Goal: Information Seeking & Learning: Find specific fact

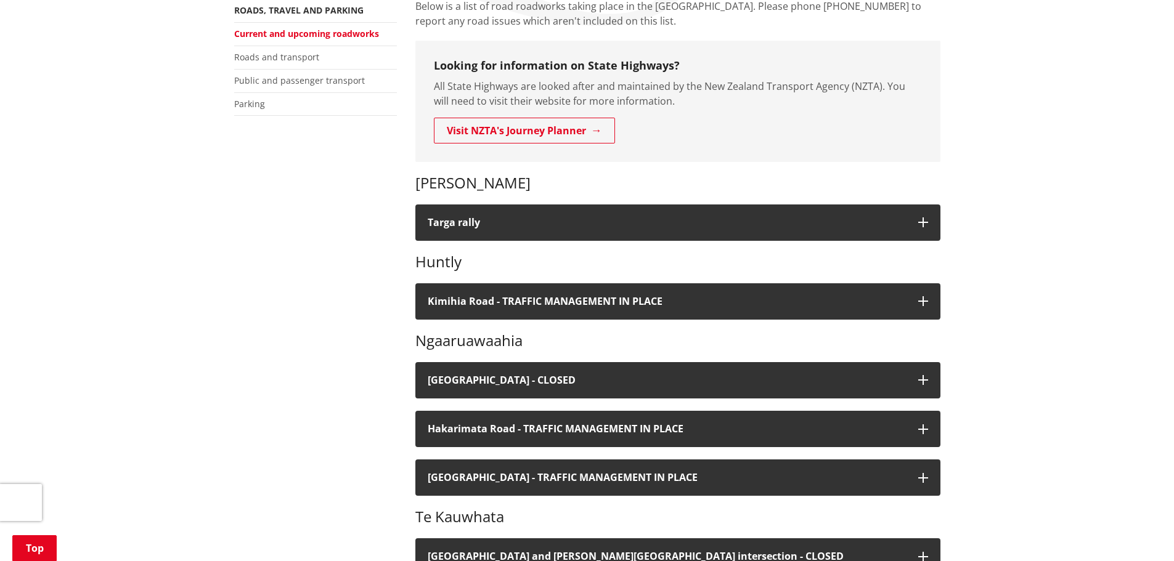
scroll to position [247, 0]
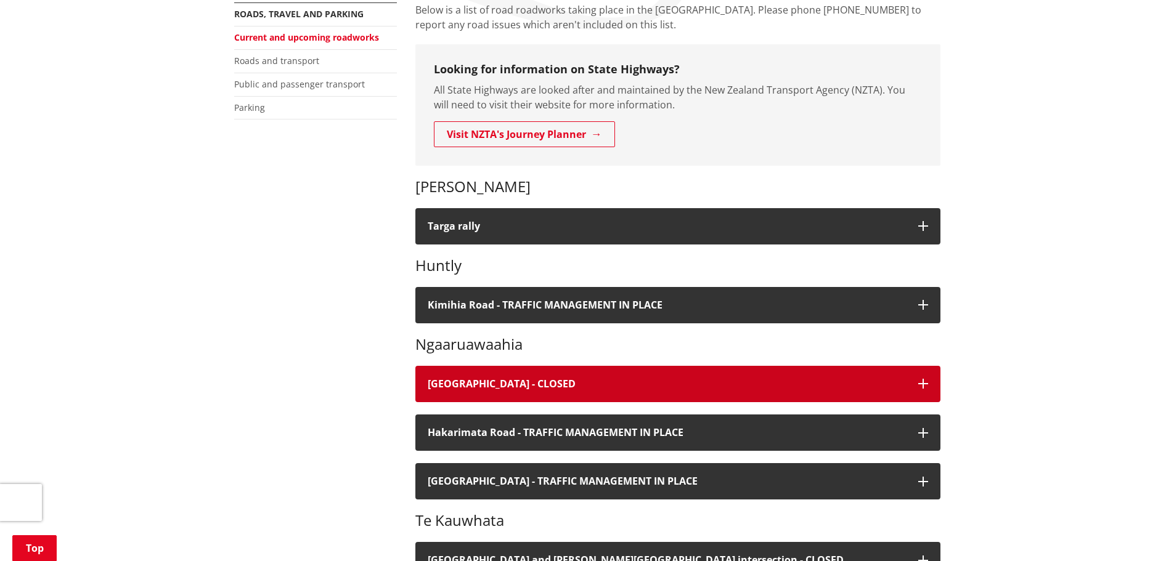
click at [658, 374] on button "River Road - CLOSED" at bounding box center [677, 384] width 525 height 36
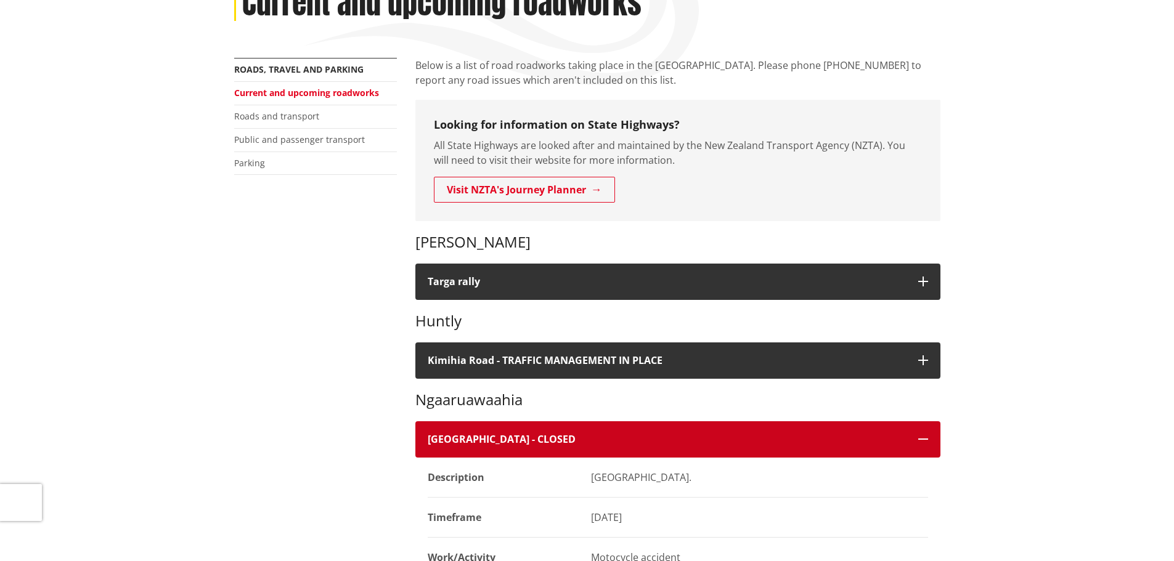
scroll to position [0, 0]
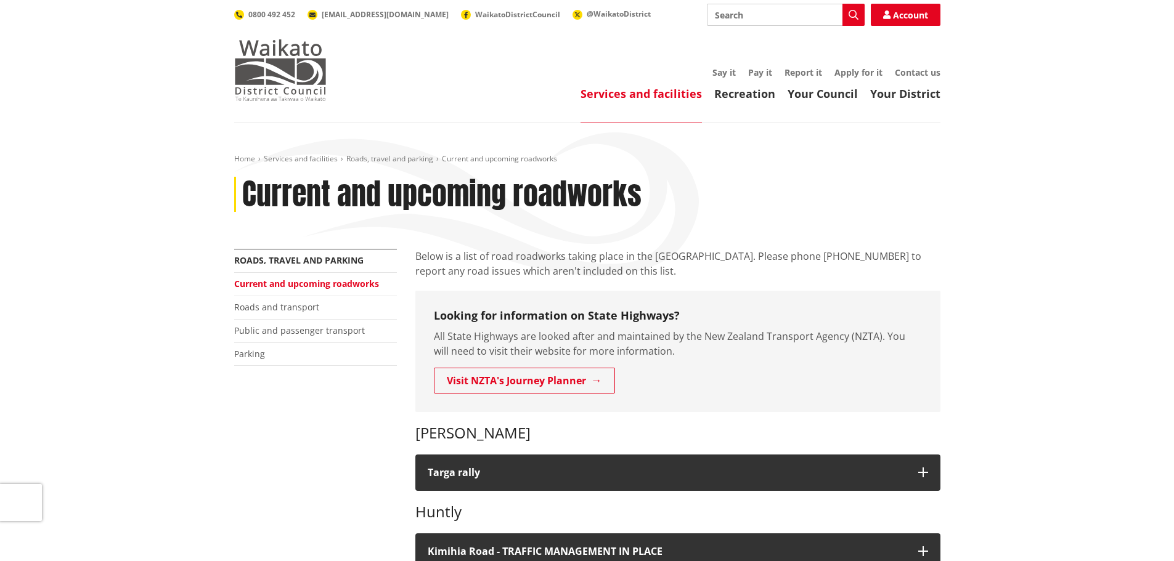
click at [309, 75] on img at bounding box center [280, 70] width 92 height 62
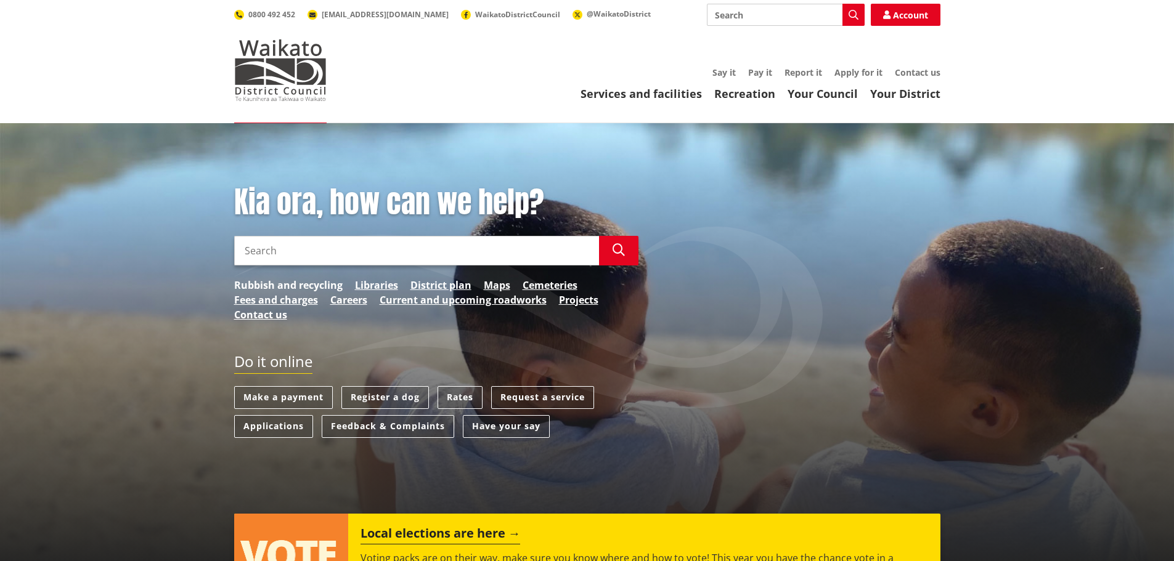
click at [317, 281] on link "Rubbish and recycling" at bounding box center [288, 285] width 108 height 15
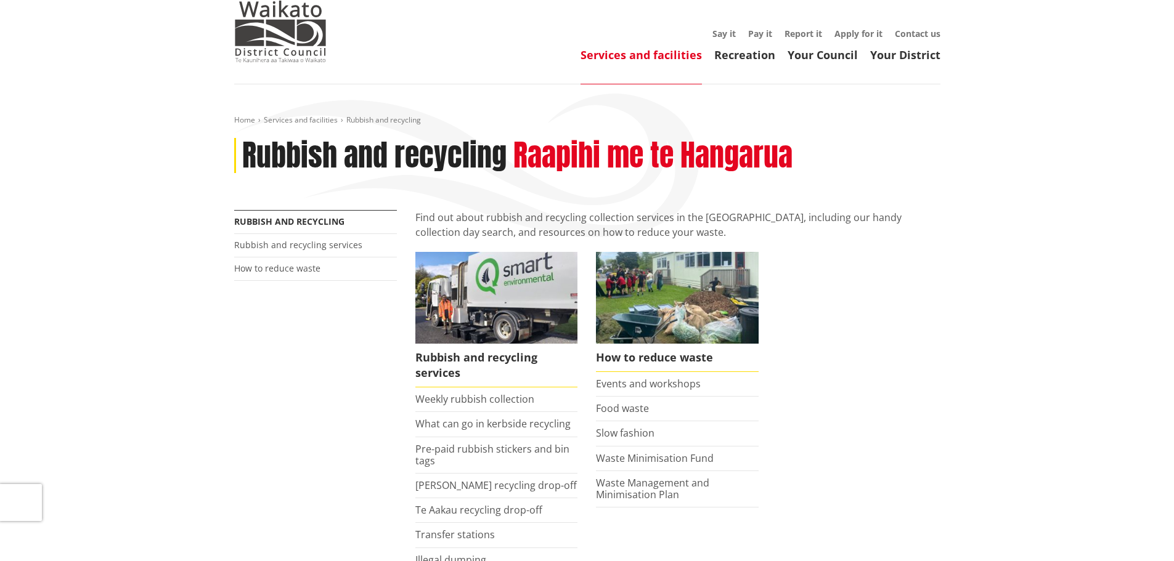
scroll to position [123, 0]
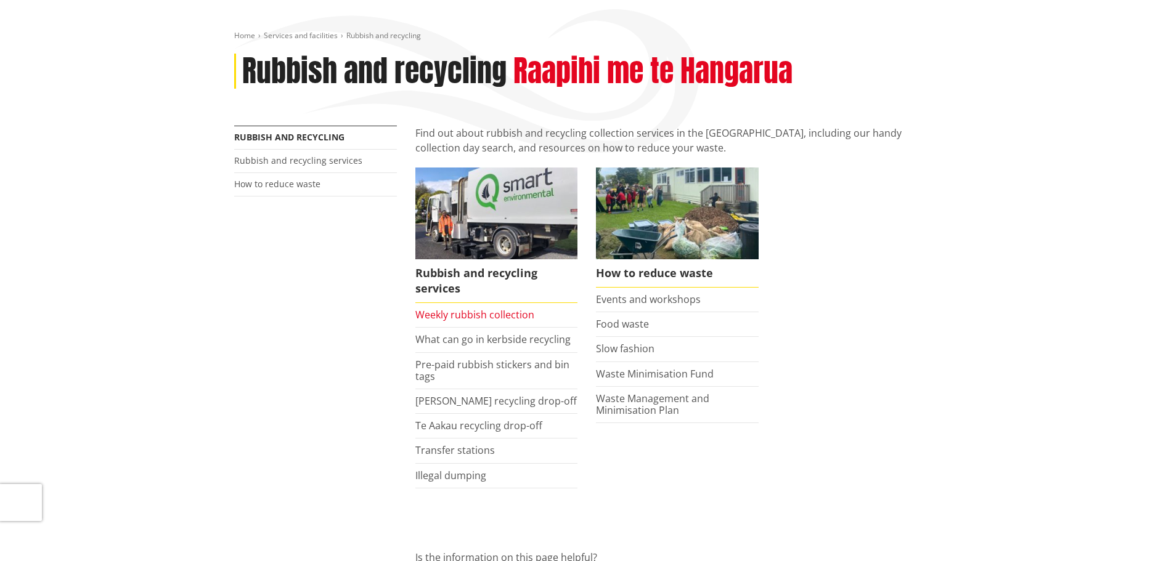
click at [505, 317] on link "Weekly rubbish collection" at bounding box center [474, 315] width 119 height 14
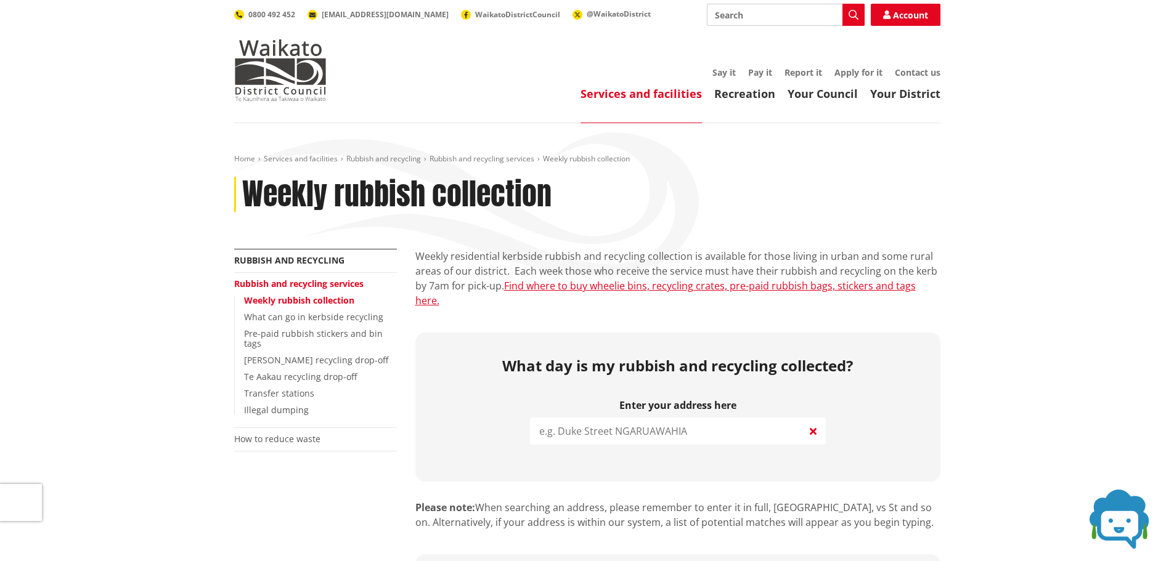
click at [675, 418] on input "search" at bounding box center [678, 431] width 296 height 27
paste input "158 Jamieson Road Ookarea Tekauwhata"
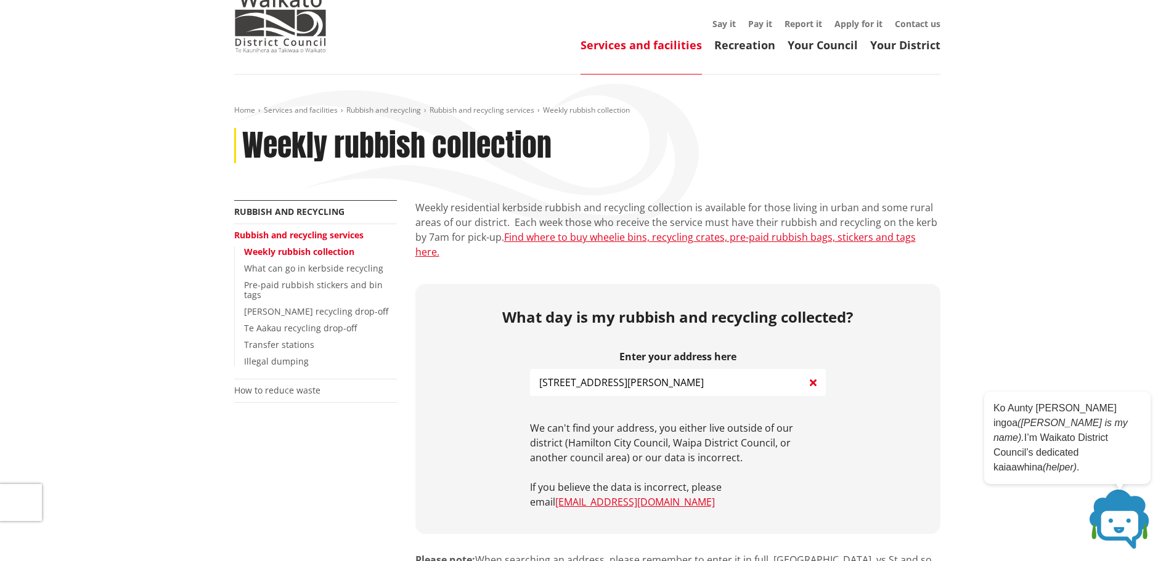
scroll to position [62, 0]
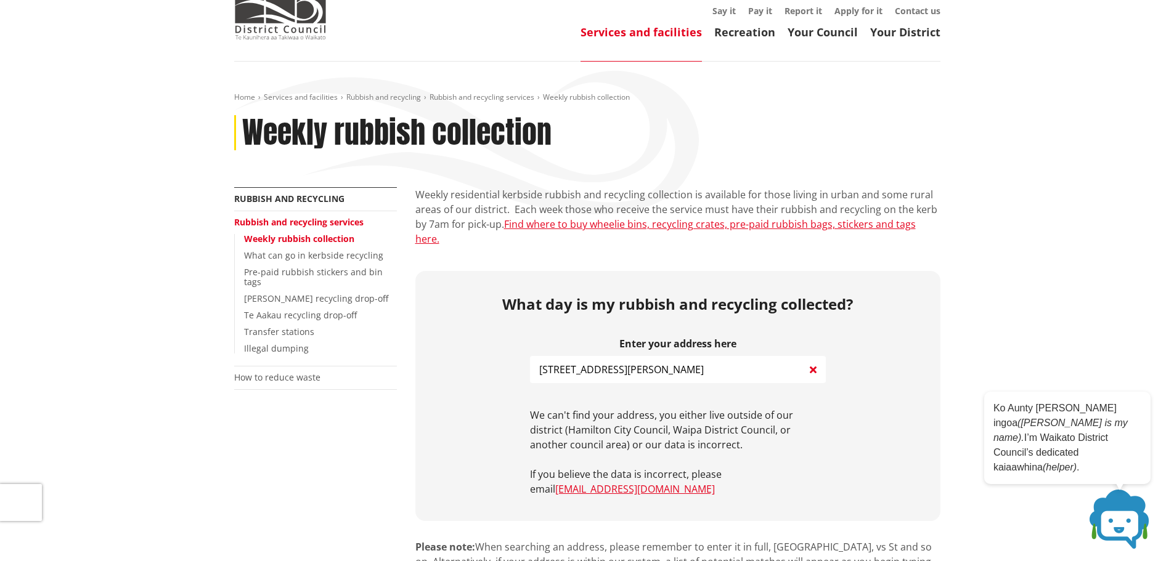
drag, startPoint x: 736, startPoint y: 354, endPoint x: 672, endPoint y: 357, distance: 64.2
click at [672, 357] on input "158 Jamieson Road Ookarea Tekauwhata" at bounding box center [678, 369] width 296 height 27
click at [642, 356] on input "158 Jamieson Road Ookarea" at bounding box center [678, 369] width 296 height 27
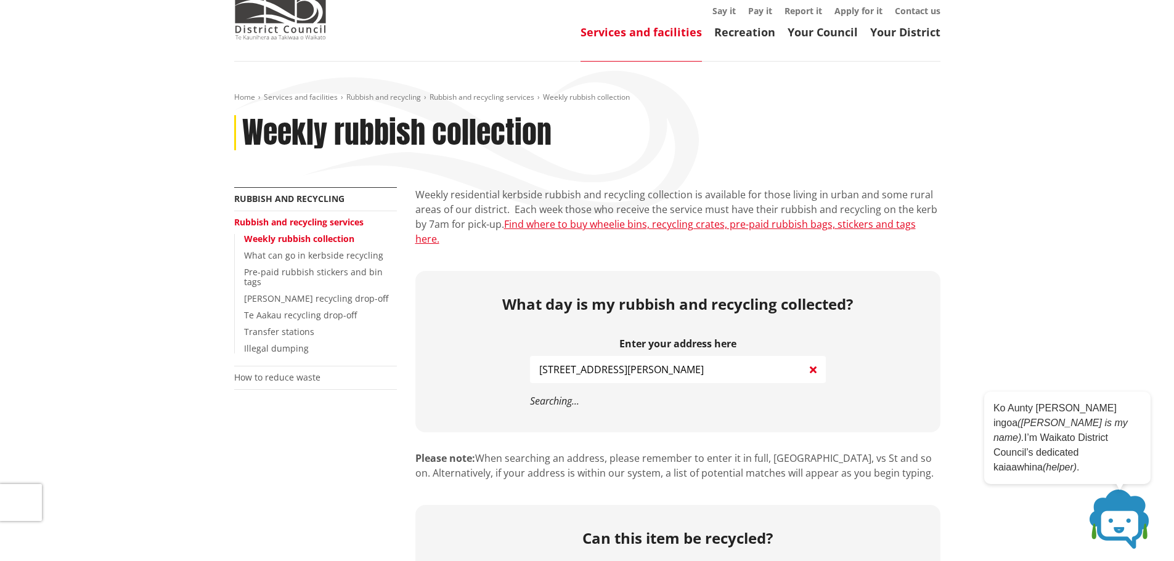
click at [688, 356] on input "158 Jamieson Road Okarea" at bounding box center [678, 369] width 296 height 27
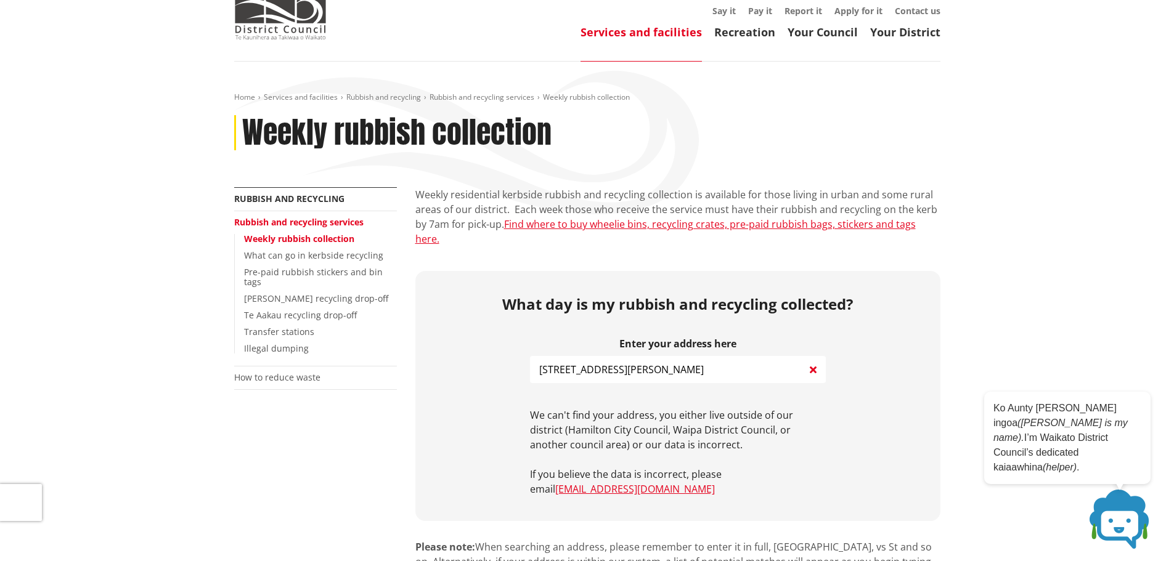
drag, startPoint x: 677, startPoint y: 354, endPoint x: 630, endPoint y: 355, distance: 47.5
click at [630, 356] on input "158 Jamieson Road Okarea" at bounding box center [678, 369] width 296 height 27
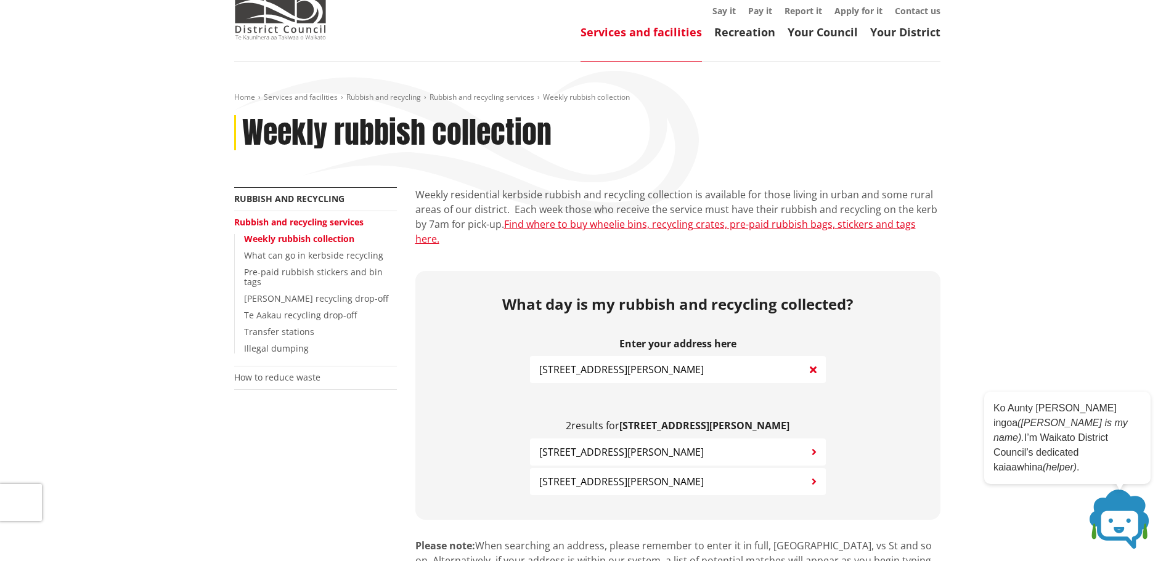
type input "[STREET_ADDRESS][PERSON_NAME]"
click at [645, 445] on span "[STREET_ADDRESS][PERSON_NAME]" at bounding box center [621, 452] width 165 height 15
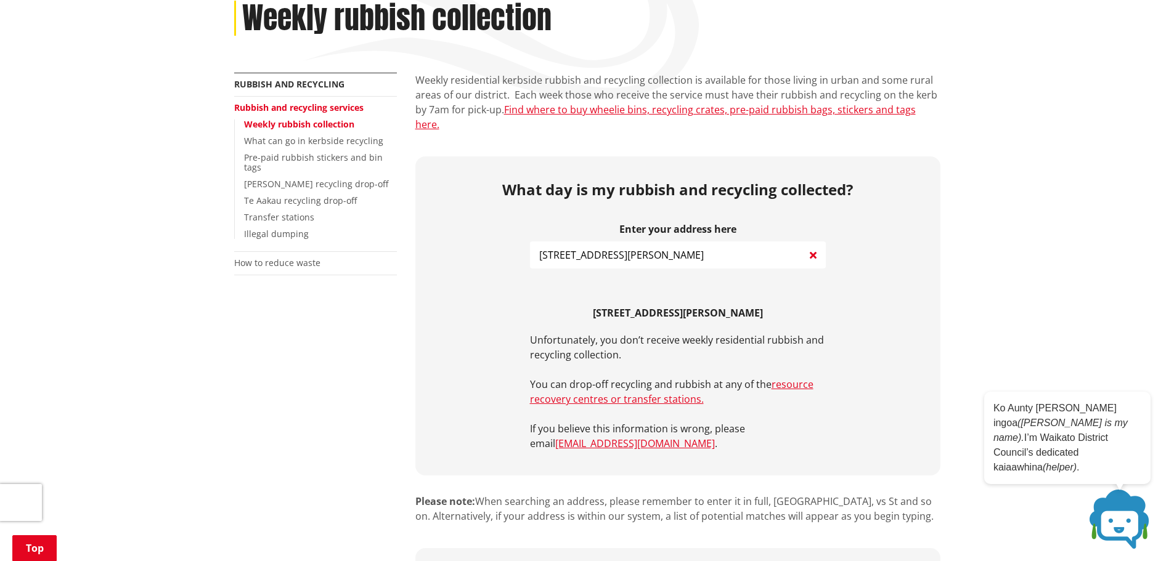
scroll to position [0, 0]
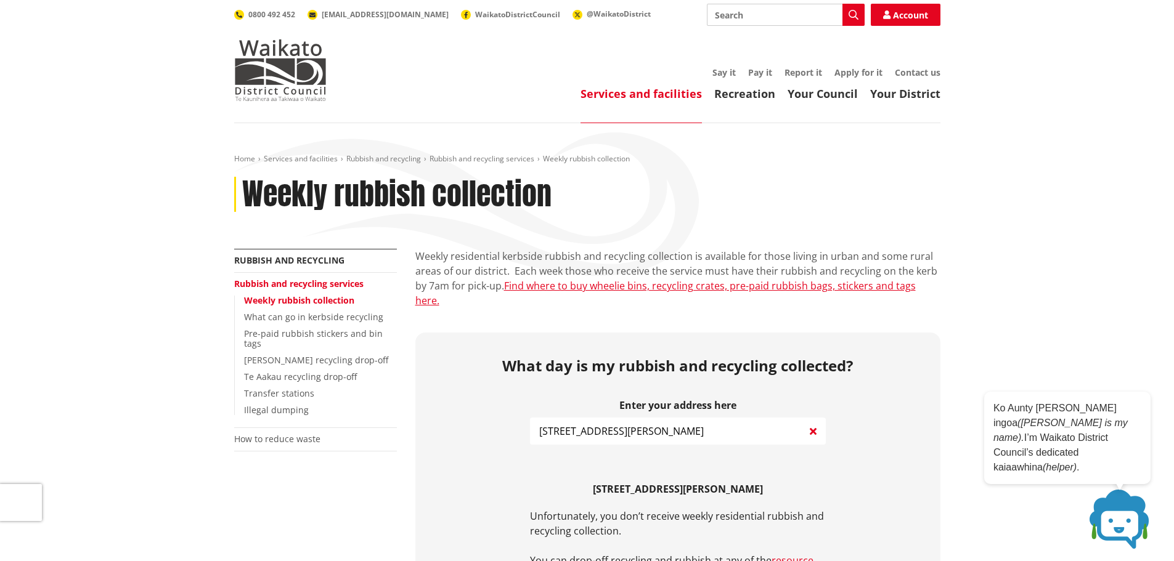
click at [375, 185] on h1 "Weekly rubbish collection" at bounding box center [396, 195] width 309 height 36
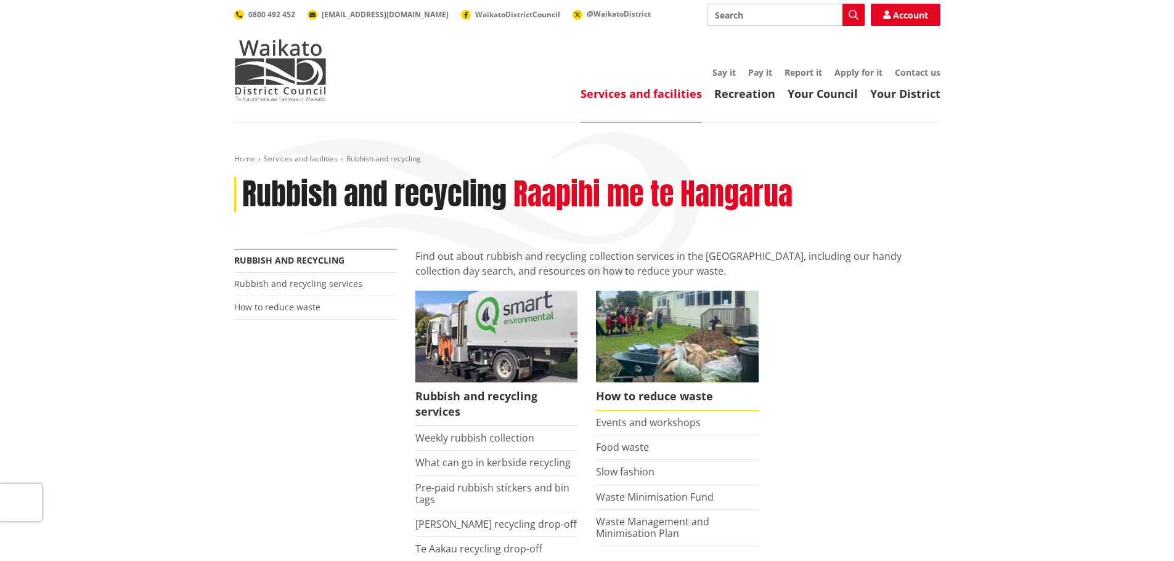
scroll to position [123, 0]
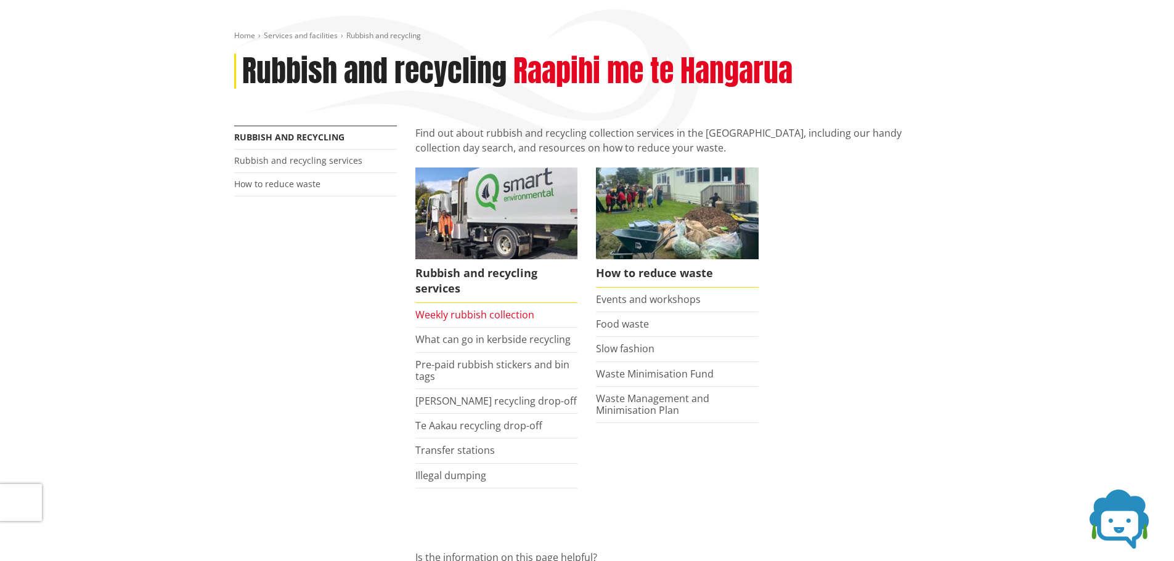
click at [495, 317] on link "Weekly rubbish collection" at bounding box center [474, 315] width 119 height 14
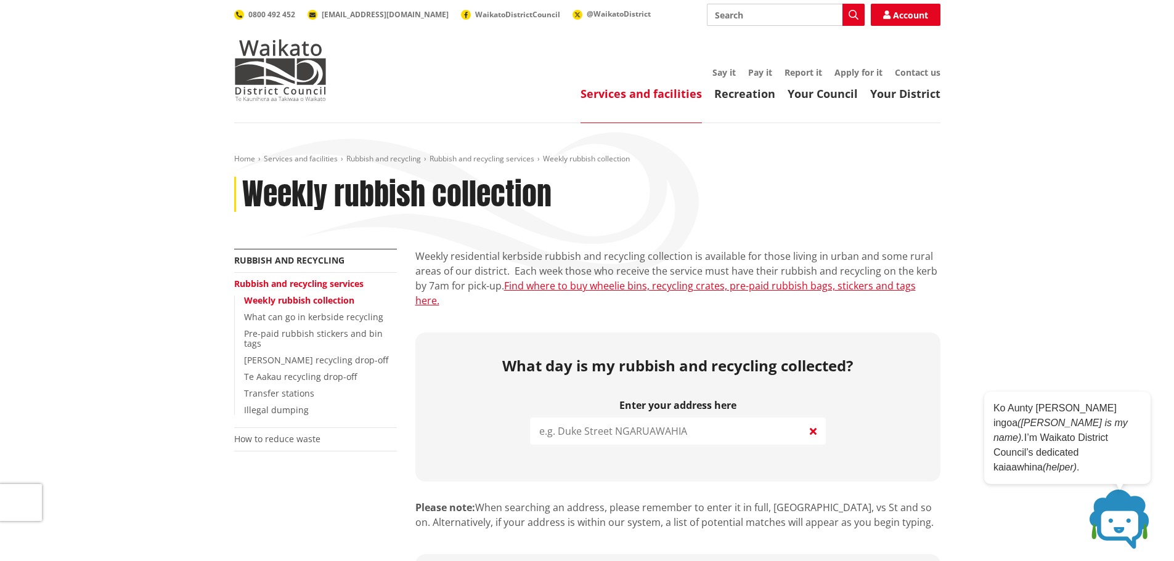
click at [601, 420] on input "search" at bounding box center [678, 431] width 296 height 27
paste input "[STREET_ADDRESS][PERSON_NAME]"
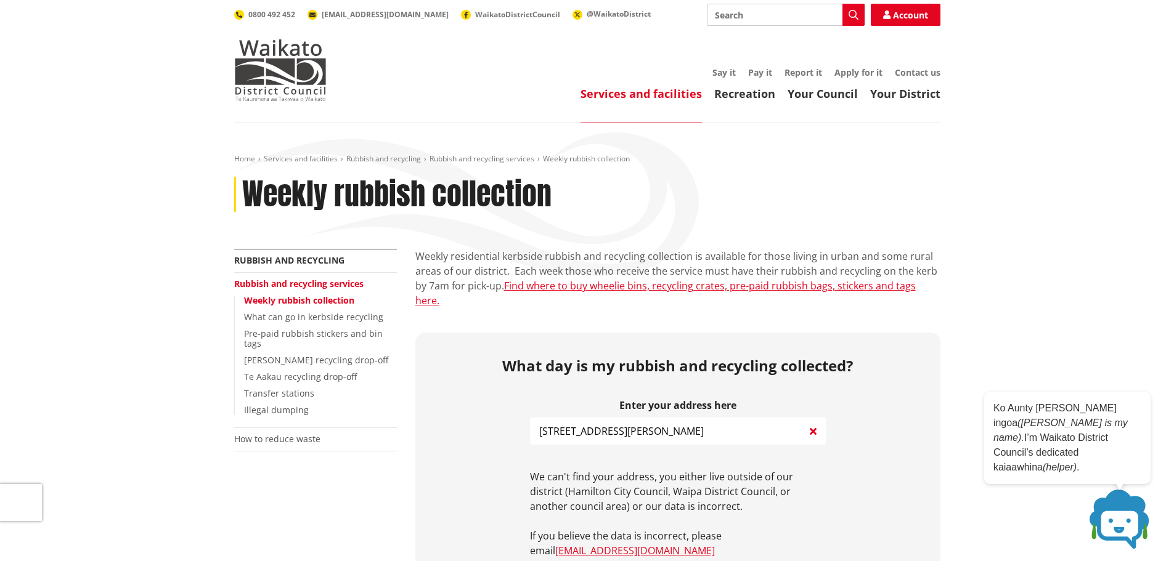
drag, startPoint x: 741, startPoint y: 422, endPoint x: 630, endPoint y: 420, distance: 111.6
click at [630, 420] on input "158 Jamieson Road Ookarea Tekauwhata" at bounding box center [678, 431] width 296 height 27
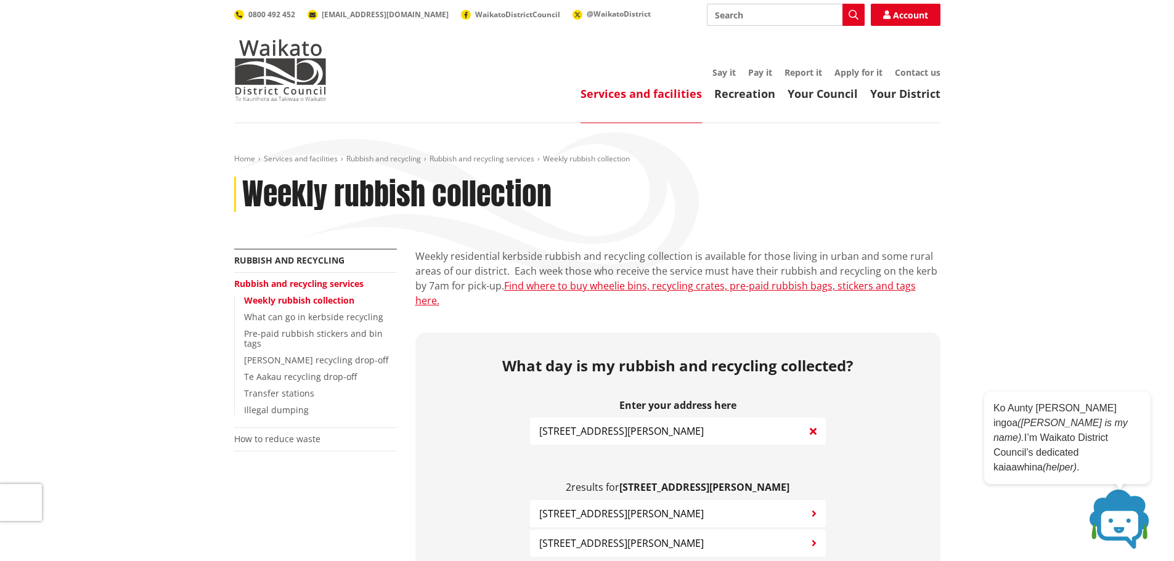
click at [608, 536] on span "158 Jamieson Road WAERENGA" at bounding box center [621, 543] width 165 height 15
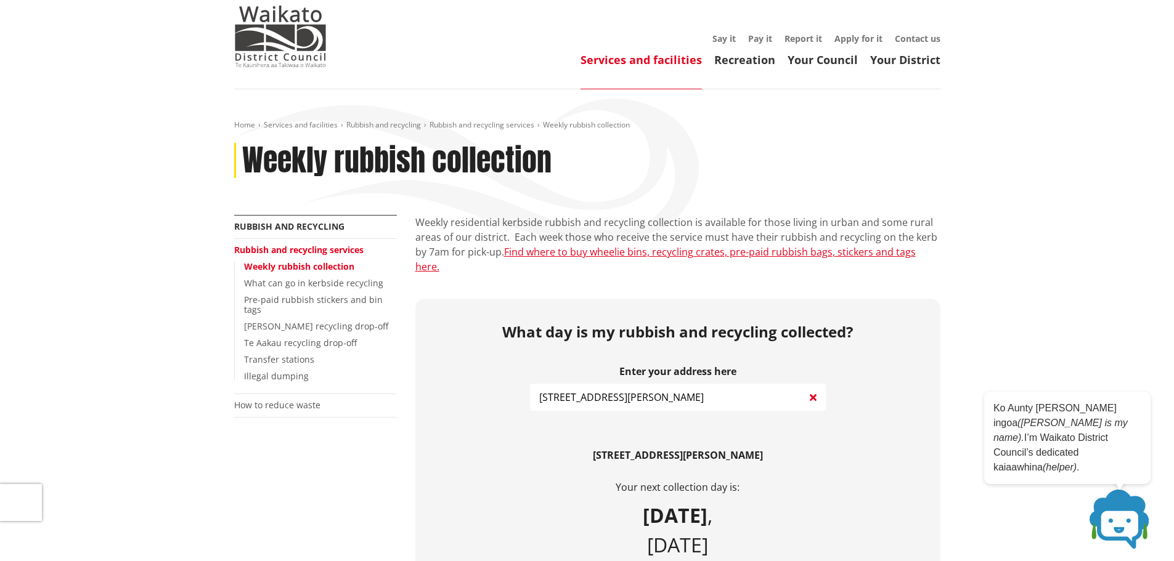
scroll to position [62, 0]
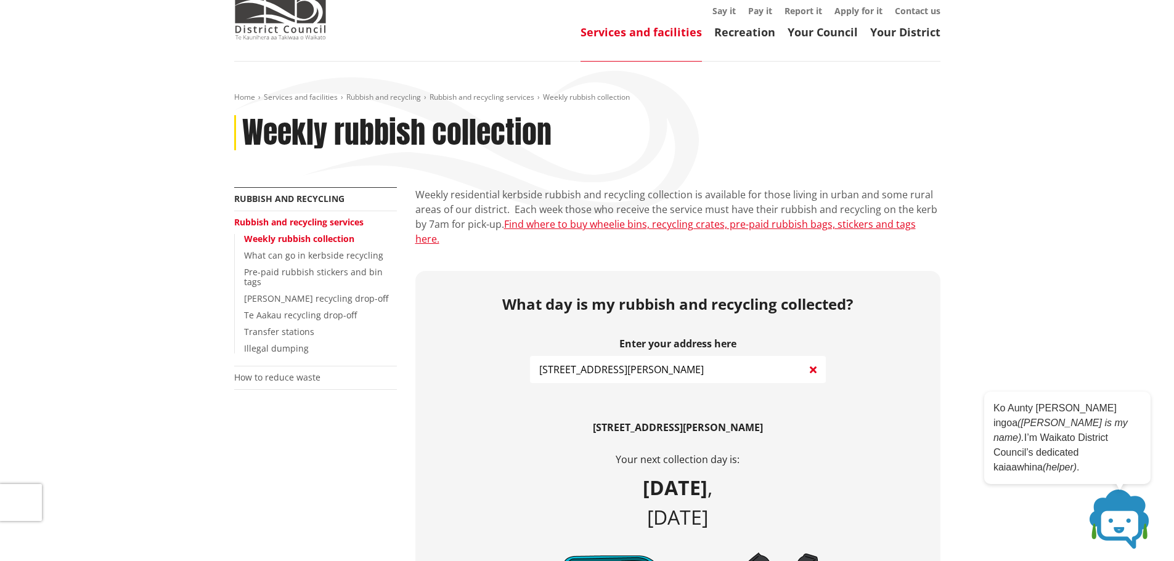
click at [635, 356] on input "158 Jamieson Road" at bounding box center [678, 369] width 296 height 27
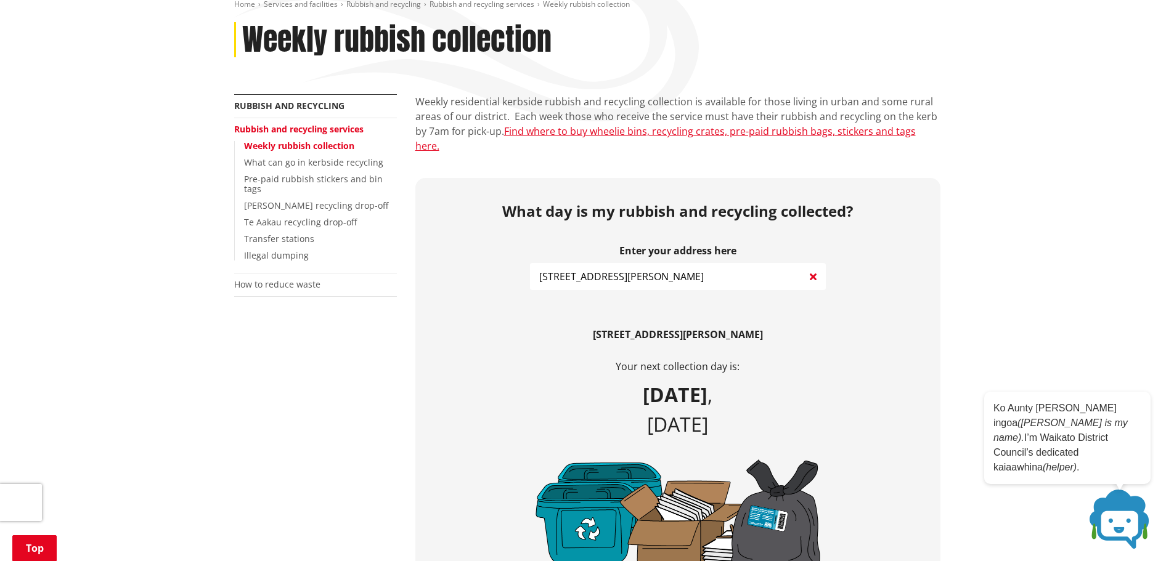
scroll to position [185, 0]
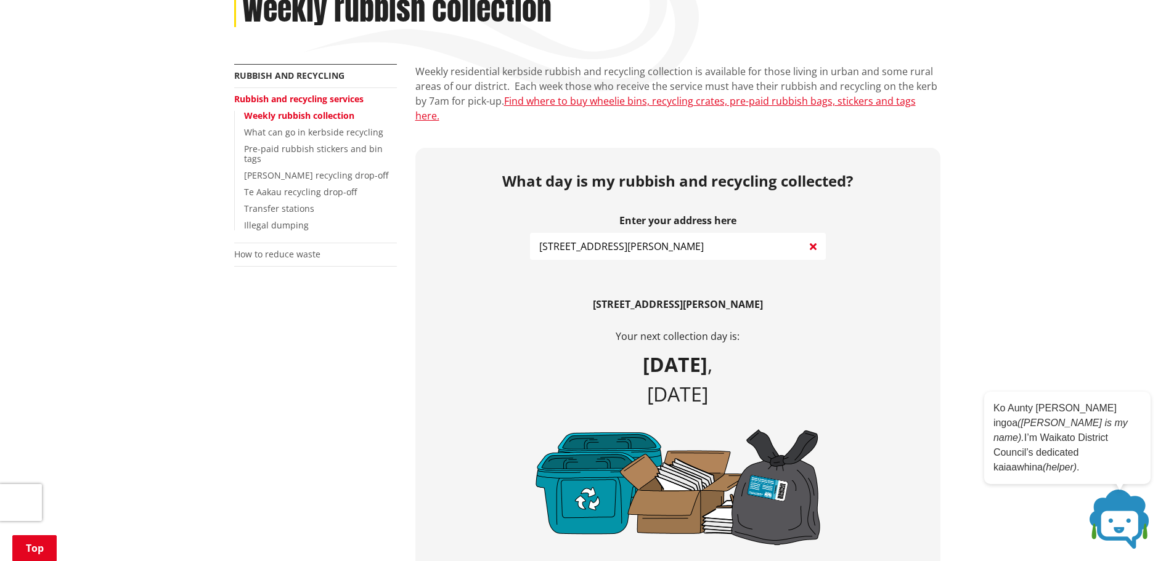
drag, startPoint x: 629, startPoint y: 237, endPoint x: 603, endPoint y: 239, distance: 26.0
click at [603, 239] on input "158 Jamieson Road" at bounding box center [678, 246] width 296 height 27
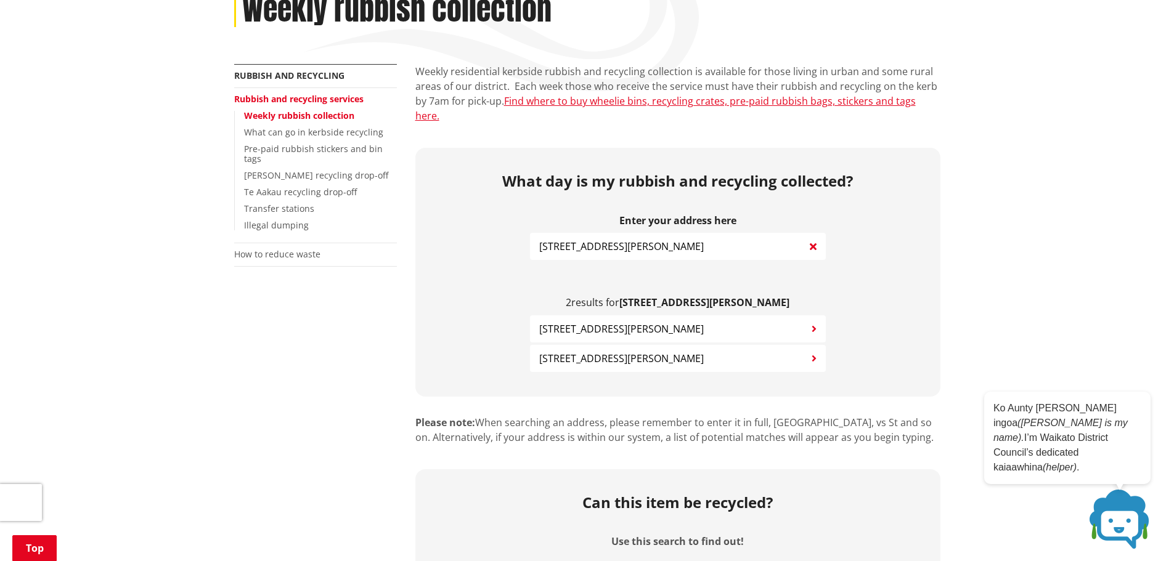
type input "158 Jamieson road"
click at [626, 351] on span "158 Jamieson Road WAERENGA" at bounding box center [621, 358] width 165 height 15
